Goal: Information Seeking & Learning: Learn about a topic

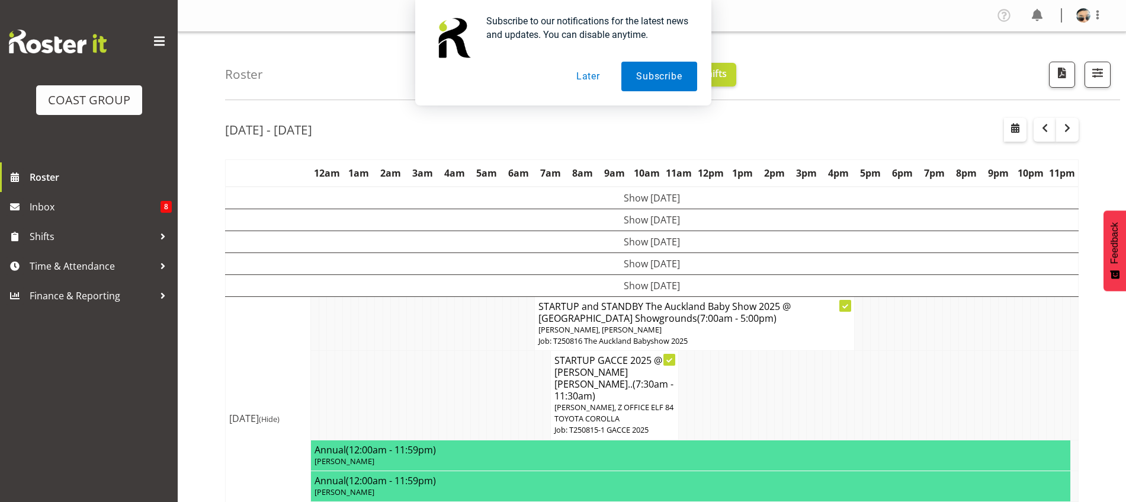
click at [594, 80] on button "Later" at bounding box center [588, 77] width 53 height 30
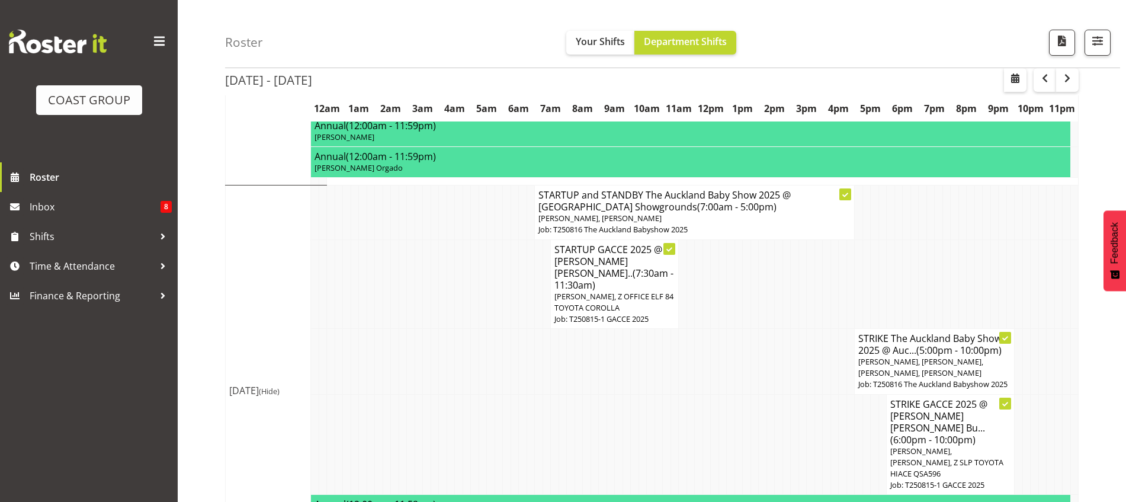
scroll to position [372, 0]
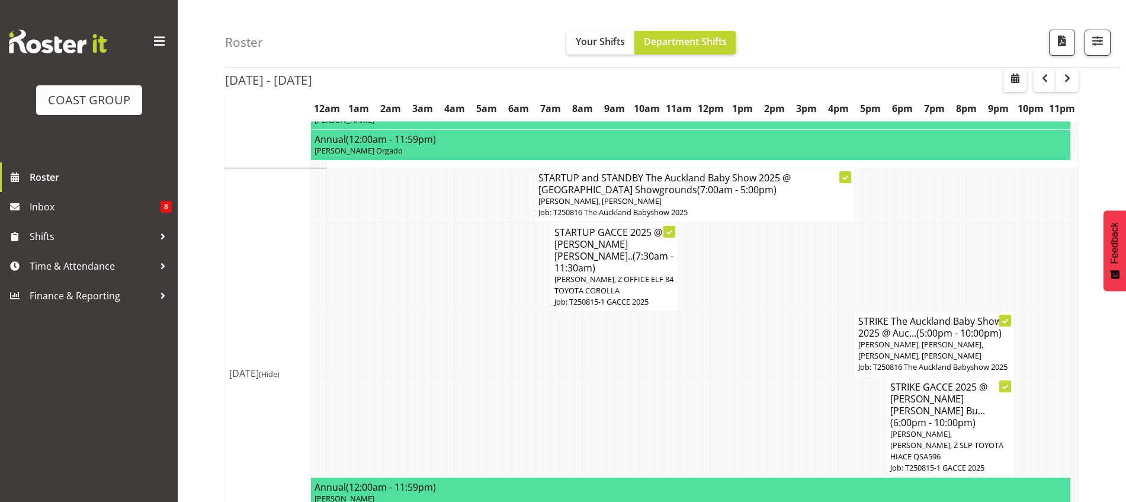
click at [697, 183] on span "(7:00am - 5:00pm)" at bounding box center [736, 189] width 79 height 13
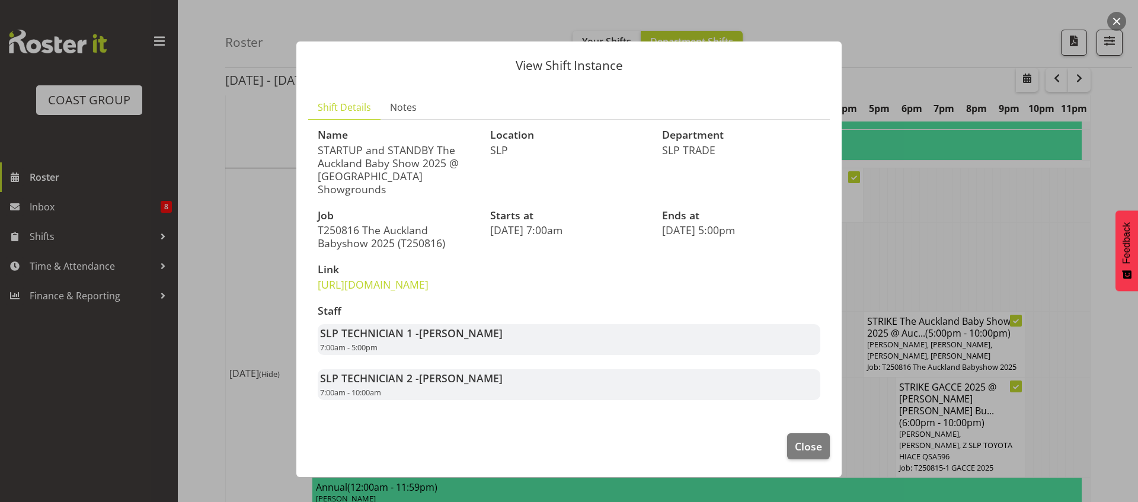
drag, startPoint x: 348, startPoint y: 342, endPoint x: 471, endPoint y: 310, distance: 126.9
click at [471, 310] on div "Name STARTUP and STANDBY The Auckland Baby Show 2025 @ Auckland Showgrounds Loc…" at bounding box center [568, 264] width 517 height 285
click at [469, 333] on div "Staff SLP TECHNICIAN 1 - Hayden Watts 7:00am - 5:00pm SLP TECHNICIAN 2 - Han Ch…" at bounding box center [568, 352] width 517 height 109
drag, startPoint x: 336, startPoint y: 342, endPoint x: 467, endPoint y: 324, distance: 132.8
click at [469, 323] on div "Staff SLP TECHNICIAN 1 - Hayden Watts 7:00am - 5:00pm SLP TECHNICIAN 2 - Han Ch…" at bounding box center [568, 352] width 517 height 109
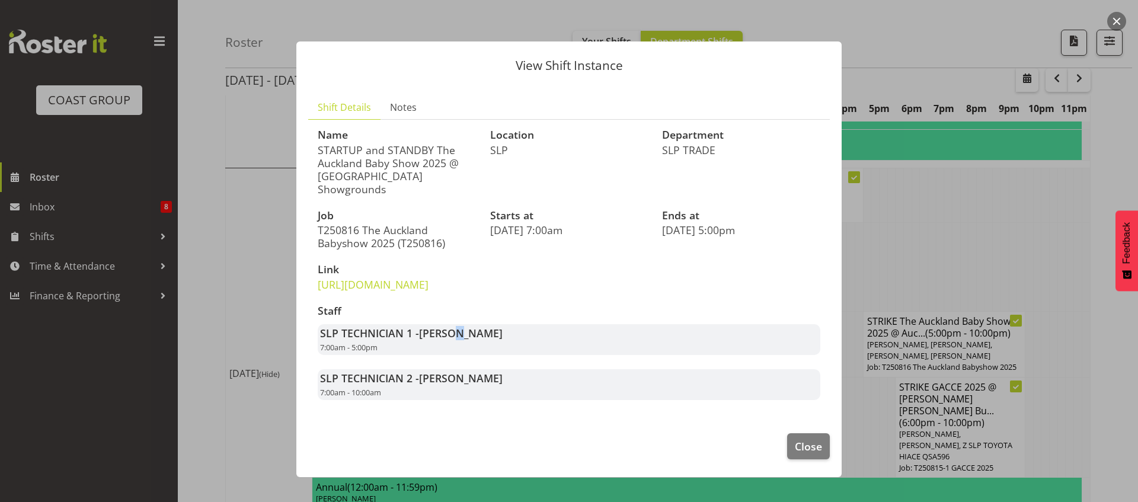
click at [460, 337] on div "Staff SLP TECHNICIAN 1 - Hayden Watts 7:00am - 5:00pm SLP TECHNICIAN 2 - Han Ch…" at bounding box center [568, 352] width 517 height 109
drag, startPoint x: 383, startPoint y: 348, endPoint x: 480, endPoint y: 330, distance: 98.9
click at [480, 330] on div "Staff SLP TECHNICIAN 1 - Hayden Watts 7:00am - 5:00pm SLP TECHNICIAN 2 - Han Ch…" at bounding box center [568, 352] width 517 height 109
click at [475, 332] on div "Staff SLP TECHNICIAN 1 - Hayden Watts 7:00am - 5:00pm SLP TECHNICIAN 2 - Han Ch…" at bounding box center [568, 352] width 517 height 109
drag, startPoint x: 350, startPoint y: 349, endPoint x: 445, endPoint y: 340, distance: 95.8
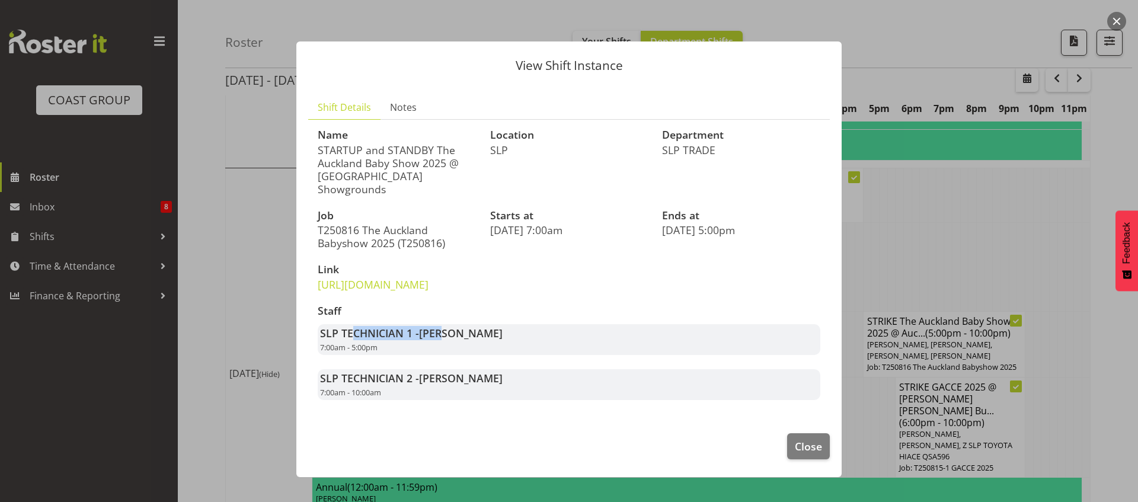
click at [445, 340] on strong "SLP TECHNICIAN 1 - Hayden Watts" at bounding box center [411, 333] width 182 height 14
click at [445, 340] on span "Hayden Watts" at bounding box center [461, 333] width 84 height 14
click at [821, 454] on span "Close" at bounding box center [808, 445] width 27 height 15
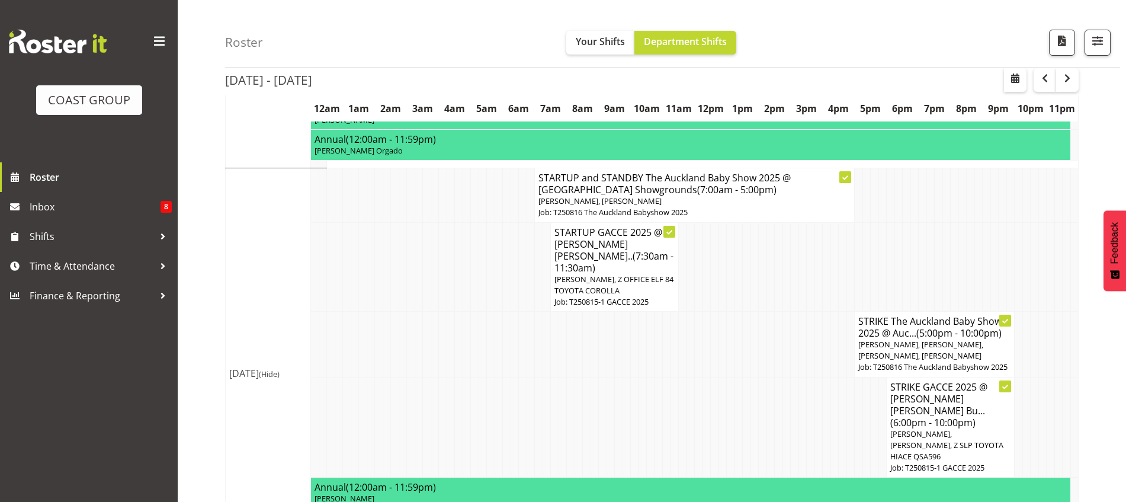
click at [752, 287] on td at bounding box center [755, 266] width 8 height 89
click at [943, 265] on td at bounding box center [947, 266] width 8 height 89
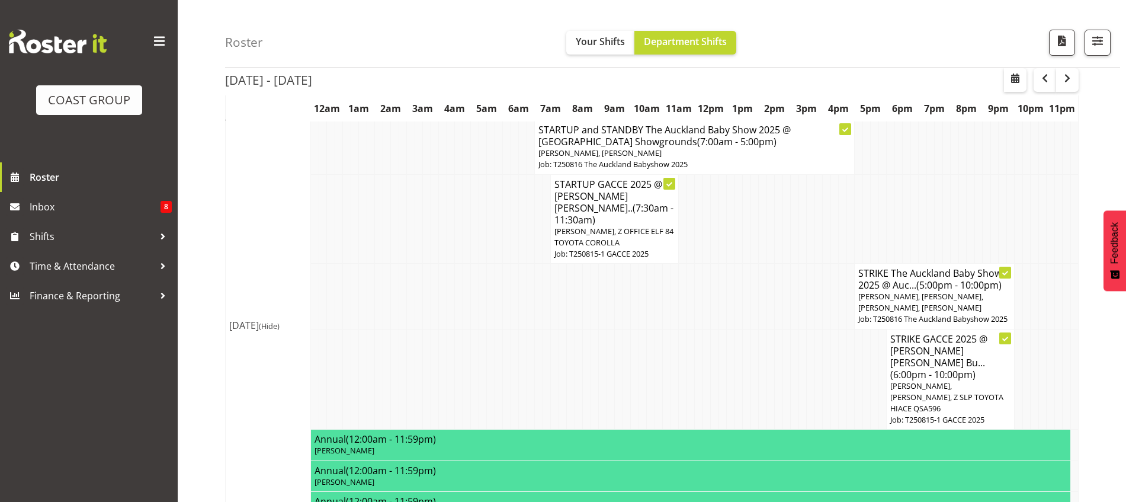
scroll to position [422, 0]
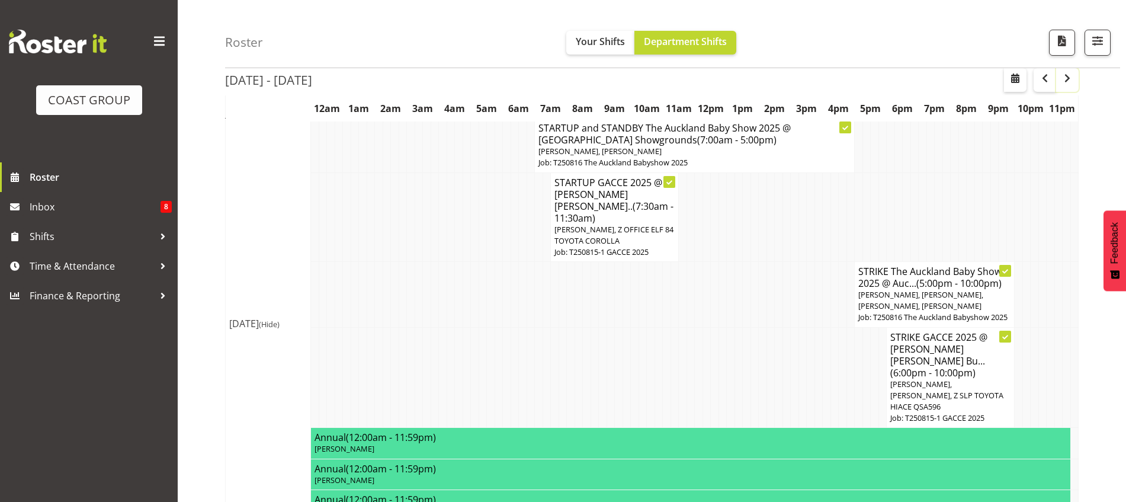
click at [1071, 85] on span "button" at bounding box center [1068, 78] width 14 height 14
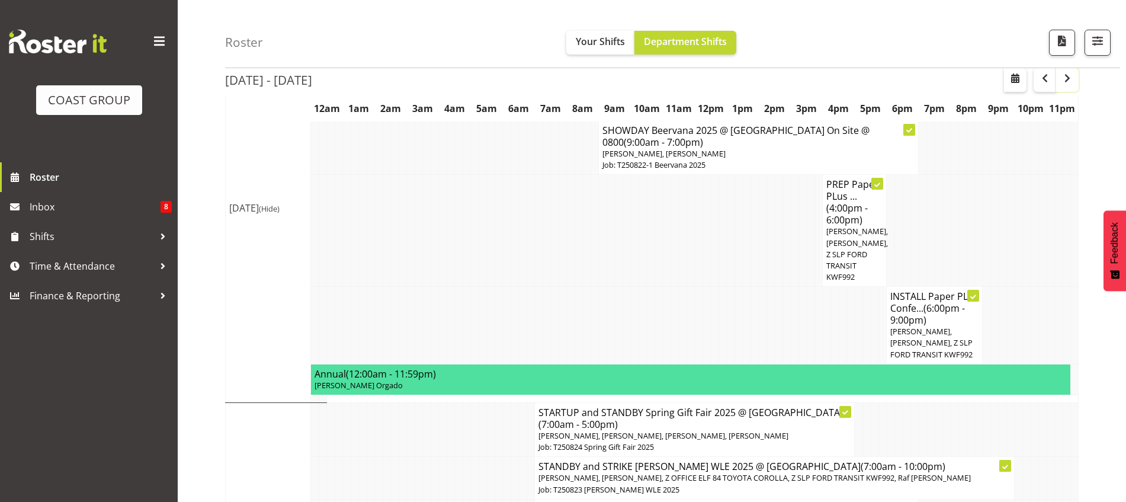
scroll to position [2474, 0]
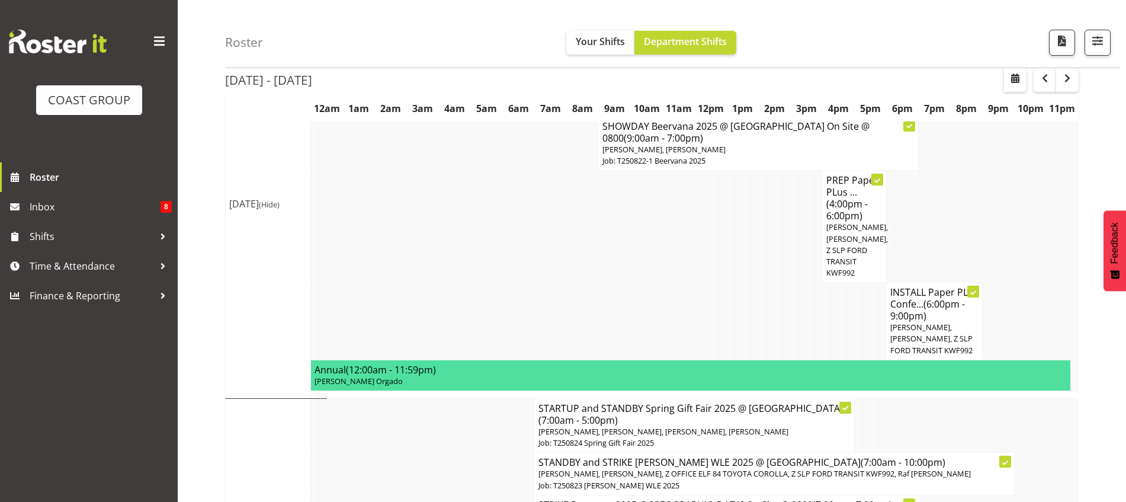
click at [622, 283] on td at bounding box center [619, 322] width 8 height 78
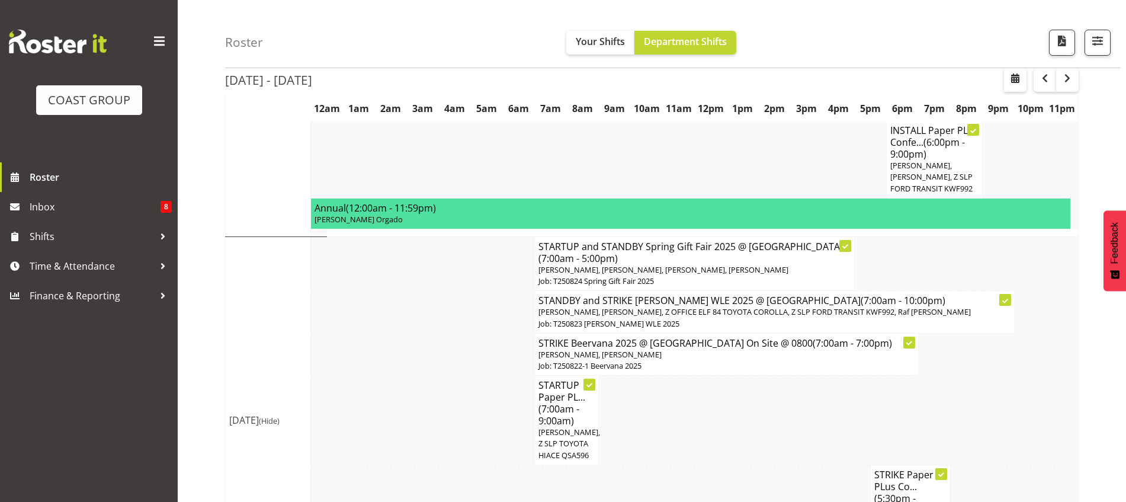
scroll to position [2676, 0]
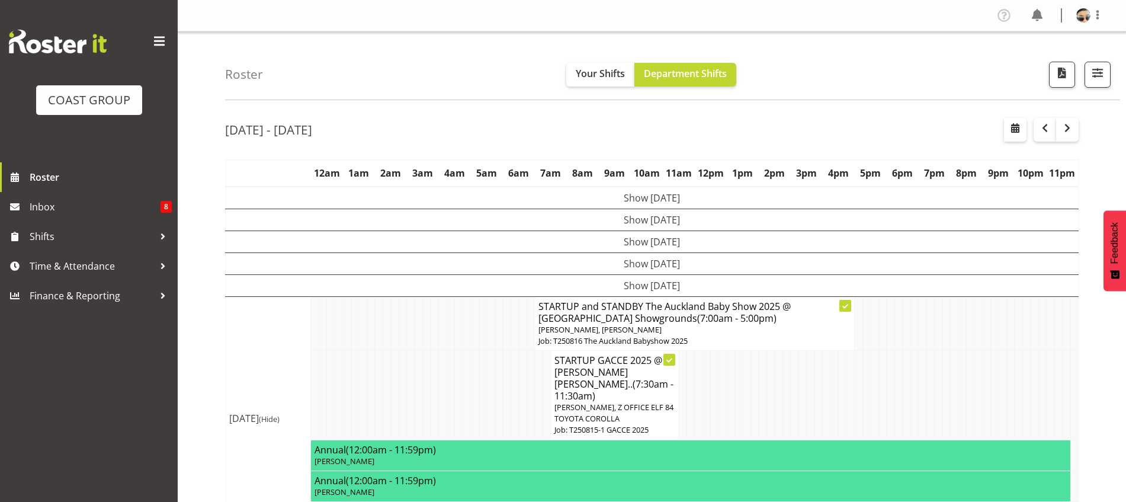
click at [715, 319] on h4 "STARTUP and STANDBY The Auckland Baby Show 2025 @ [GEOGRAPHIC_DATA] Showgrounds…" at bounding box center [695, 312] width 312 height 24
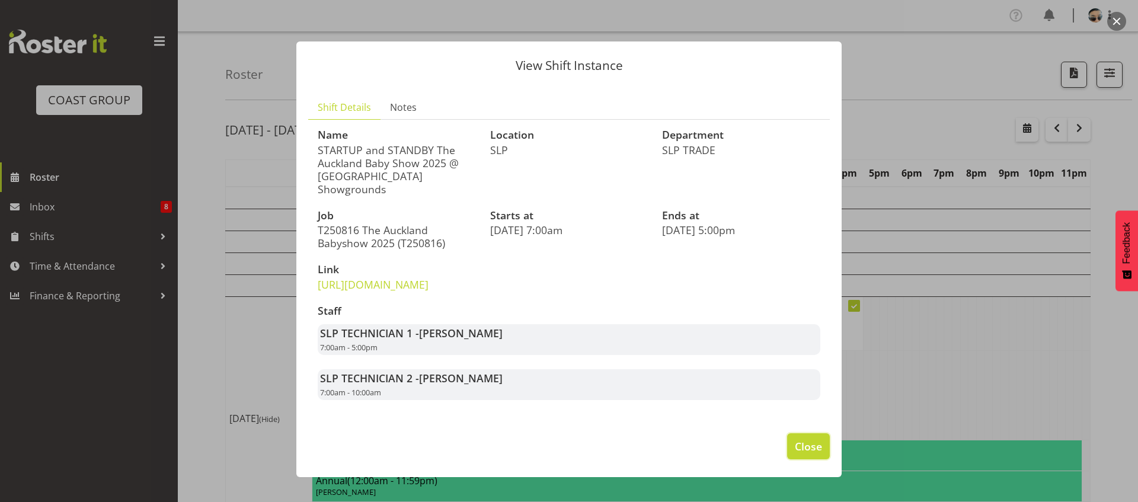
click at [800, 454] on span "Close" at bounding box center [808, 445] width 27 height 15
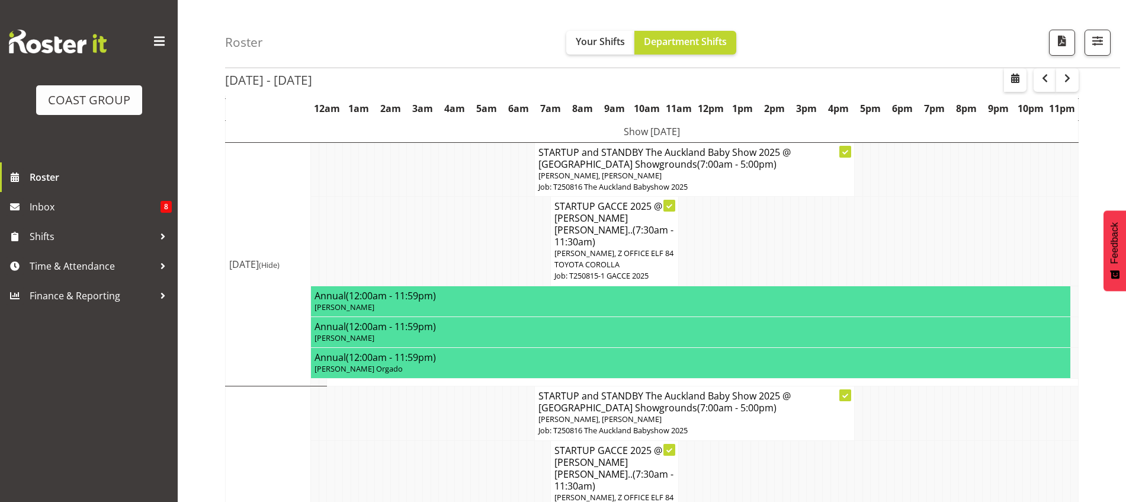
scroll to position [283, 0]
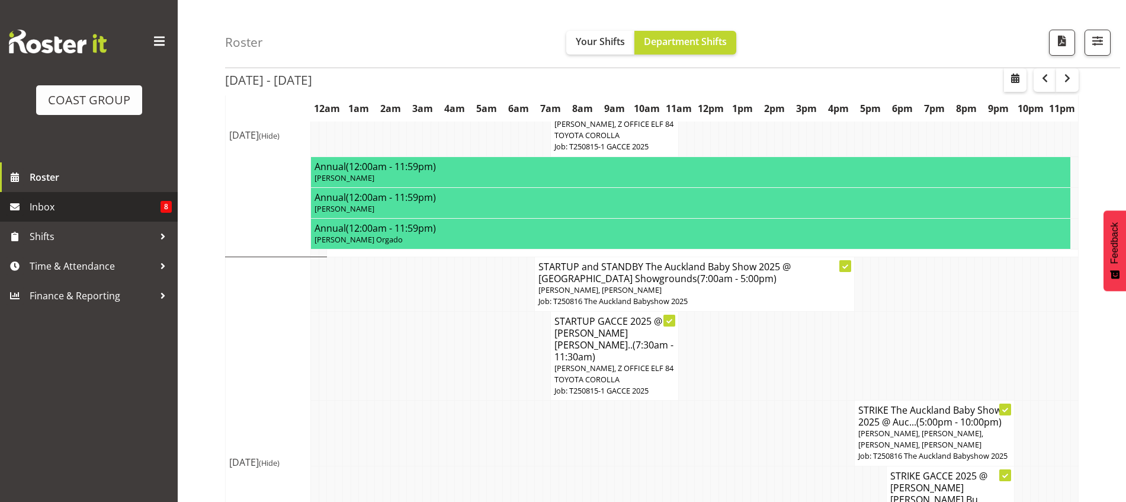
click at [56, 200] on span "Inbox" at bounding box center [95, 207] width 131 height 18
